Goal: Information Seeking & Learning: Learn about a topic

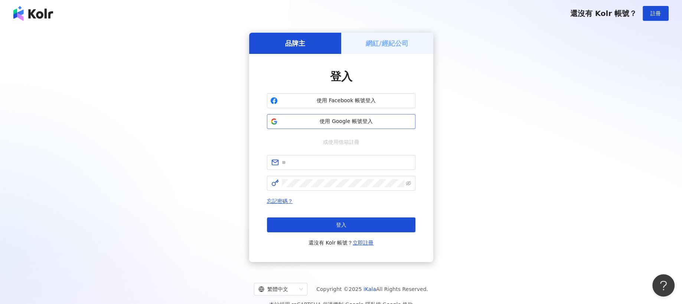
click at [321, 122] on span "使用 Google 帳號登入" at bounding box center [346, 121] width 131 height 7
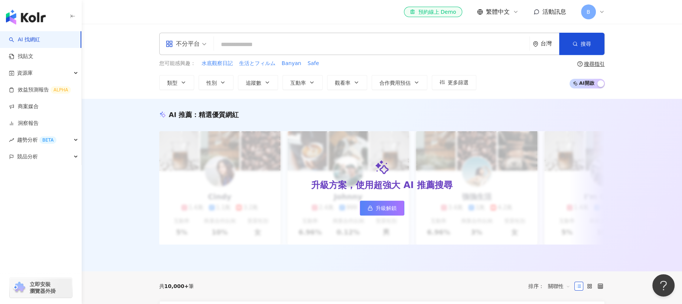
click at [264, 46] on input "search" at bounding box center [372, 44] width 310 height 14
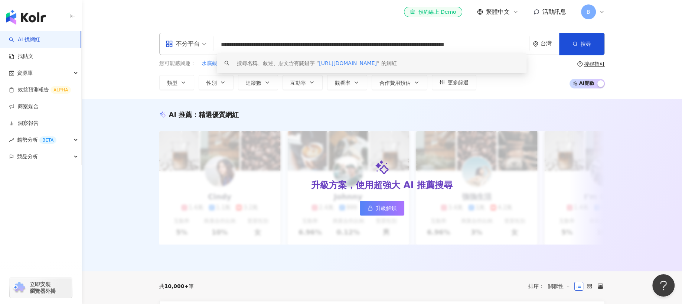
scroll to position [0, 22]
drag, startPoint x: 221, startPoint y: 46, endPoint x: 532, endPoint y: 46, distance: 311.1
click at [532, 46] on div "**********" at bounding box center [381, 44] width 445 height 22
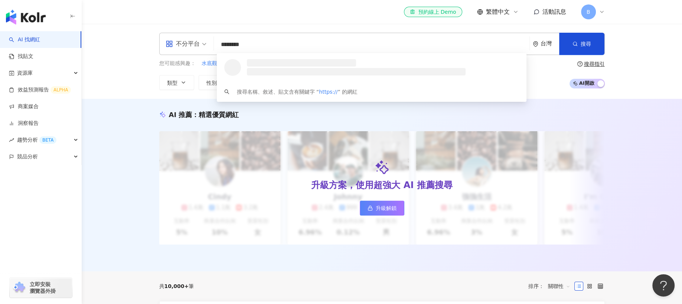
drag, startPoint x: 265, startPoint y: 48, endPoint x: 190, endPoint y: 47, distance: 75.4
click at [190, 47] on div "不分平台 ******** 台灣 搜尋 loading 搜尋名稱、敘述、貼文含有關鍵字 “ https:// ” 的網紅" at bounding box center [381, 44] width 445 height 22
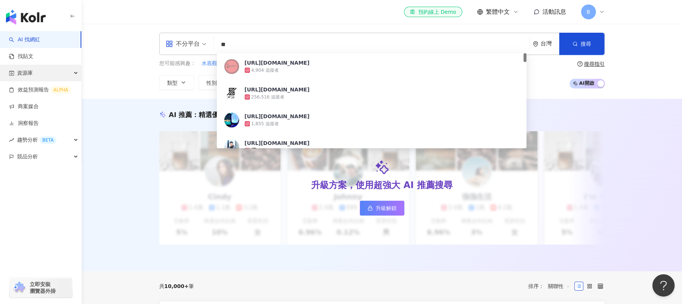
type input "*"
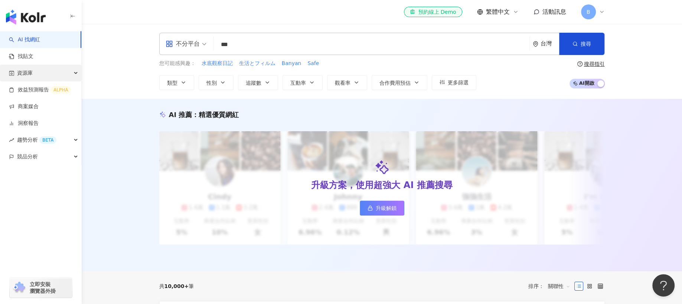
type input "*"
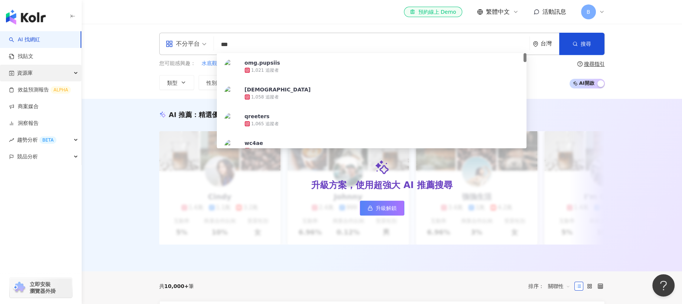
type input "*"
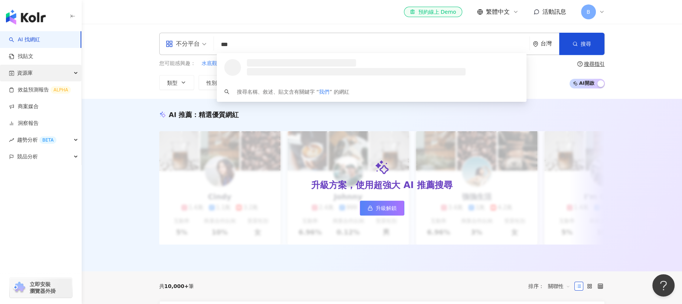
type input "***"
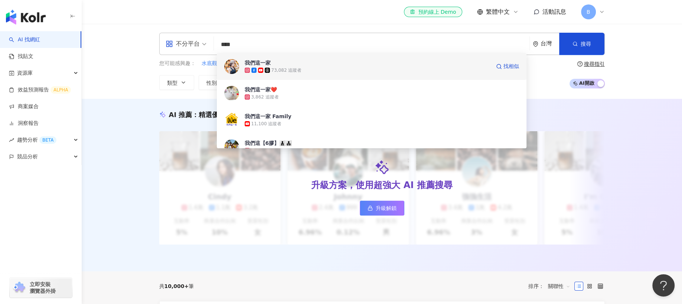
click at [333, 72] on div "73,082 追蹤者" at bounding box center [368, 69] width 246 height 7
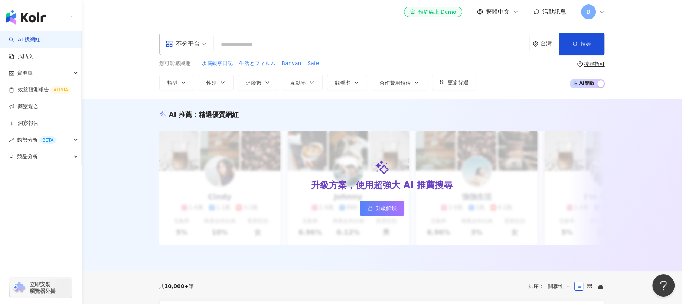
paste input "**********"
type input "**********"
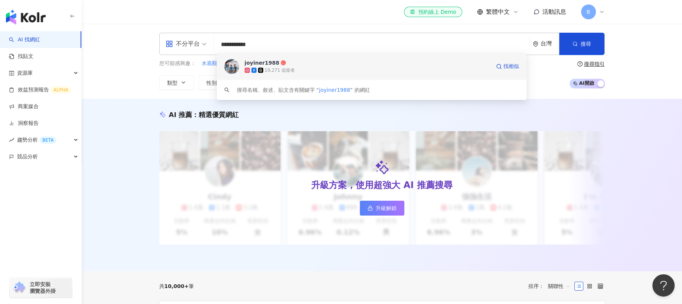
click at [292, 70] on div "19,271 追蹤者" at bounding box center [368, 69] width 246 height 7
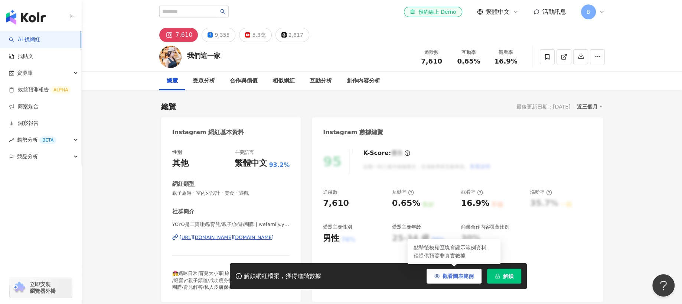
click at [463, 275] on span "觀看圖表範例" at bounding box center [457, 276] width 31 height 6
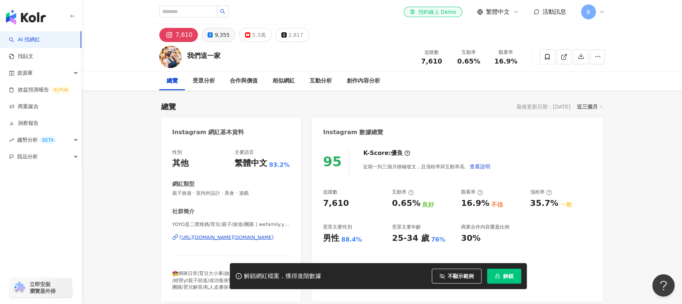
click at [219, 35] on div "9,355" at bounding box center [222, 35] width 15 height 10
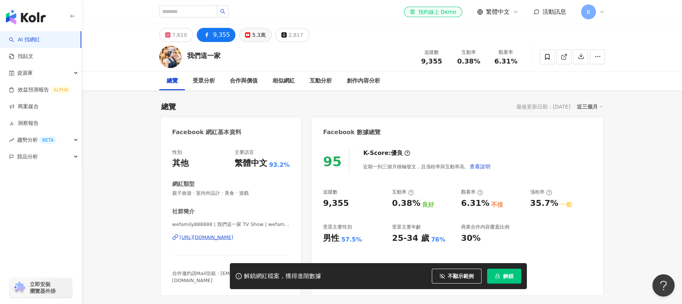
click at [252, 37] on div "5.3萬" at bounding box center [258, 35] width 13 height 10
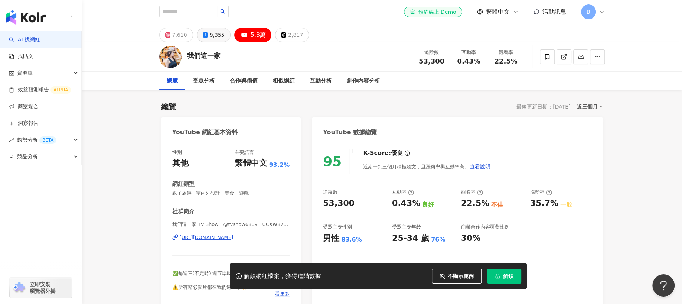
click at [210, 35] on div "9,355" at bounding box center [217, 35] width 15 height 10
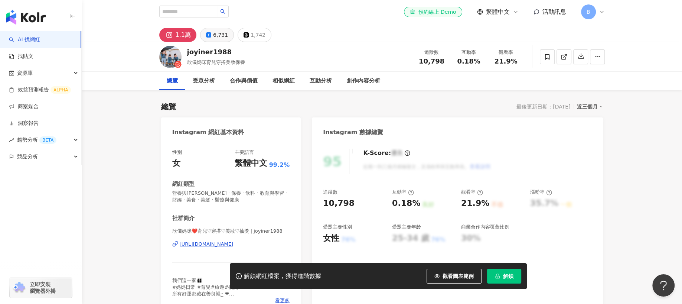
click at [213, 34] on div "6,731" at bounding box center [220, 35] width 15 height 10
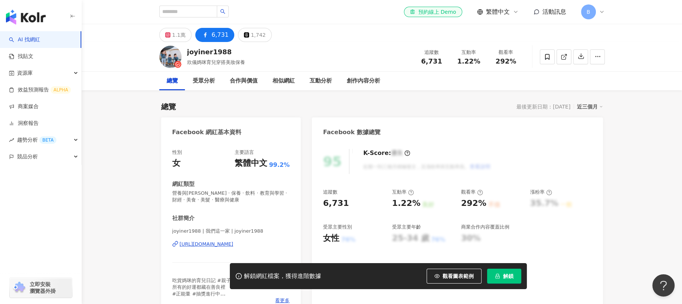
click at [219, 243] on div "https://www.facebook.com/107202434796202" at bounding box center [207, 244] width 54 height 7
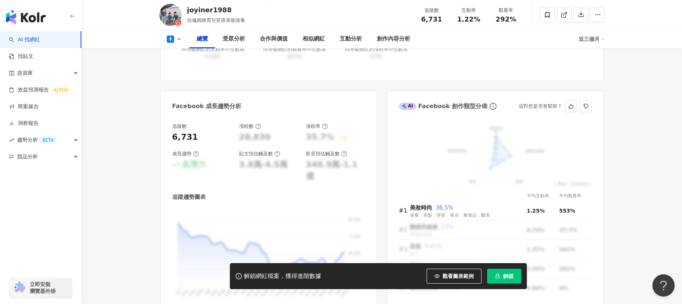
scroll to position [445, 0]
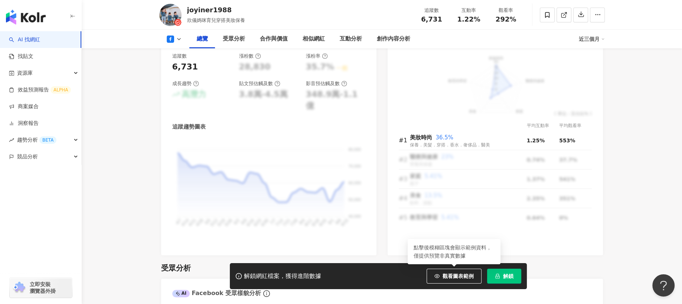
click at [462, 273] on span "觀看圖表範例" at bounding box center [457, 276] width 31 height 6
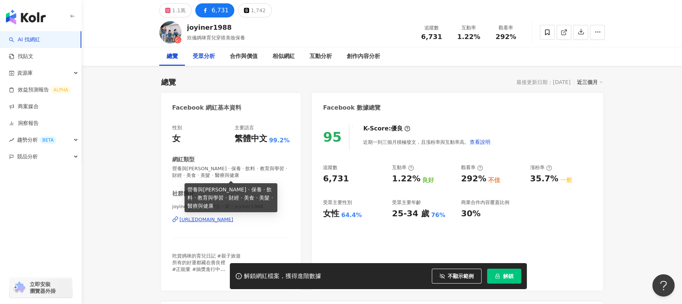
scroll to position [0, 0]
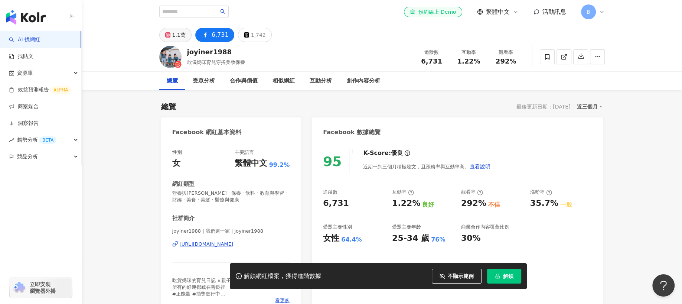
click at [179, 37] on div "1.1萬" at bounding box center [178, 35] width 13 height 10
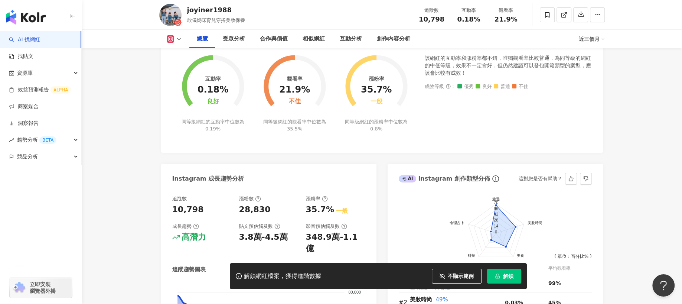
scroll to position [278, 0]
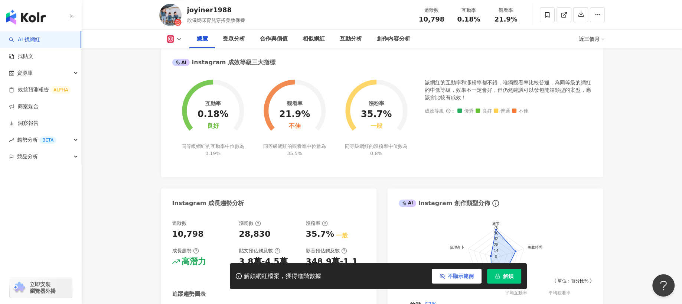
click at [469, 280] on button "不顯示範例" at bounding box center [457, 275] width 50 height 15
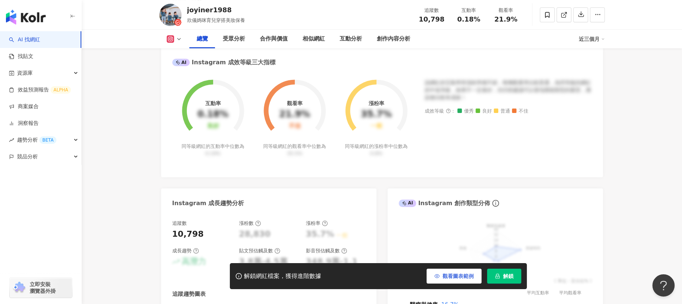
click at [461, 273] on span "觀看圖表範例" at bounding box center [457, 276] width 31 height 6
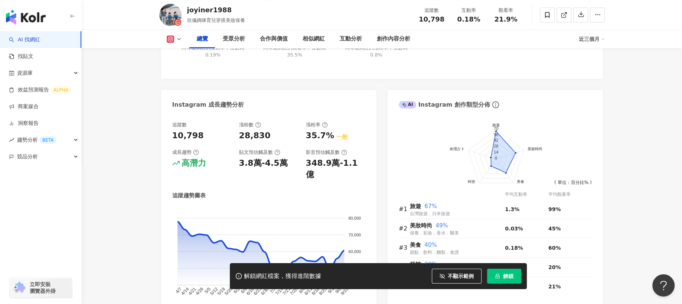
scroll to position [445, 0]
